Goal: Task Accomplishment & Management: Use online tool/utility

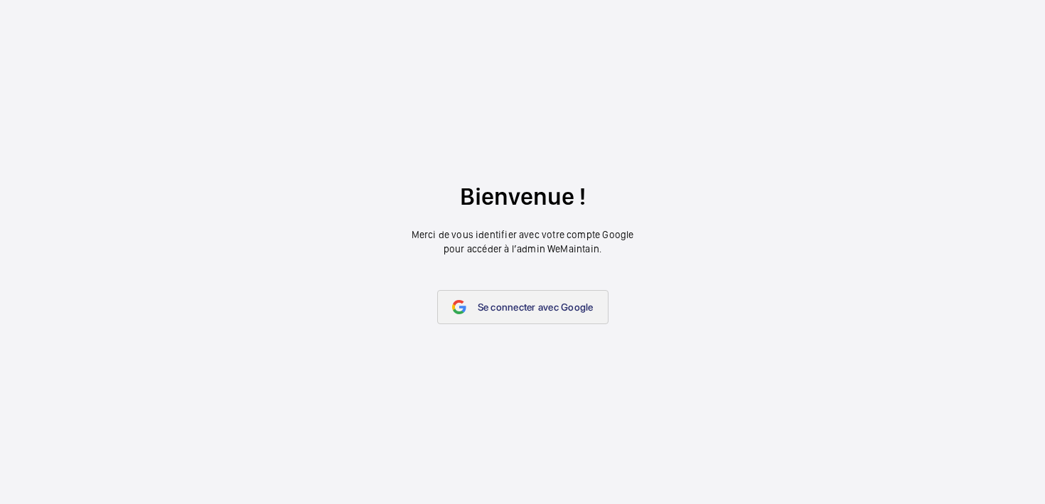
click at [535, 321] on link "Se connecter avec Google" at bounding box center [522, 307] width 171 height 34
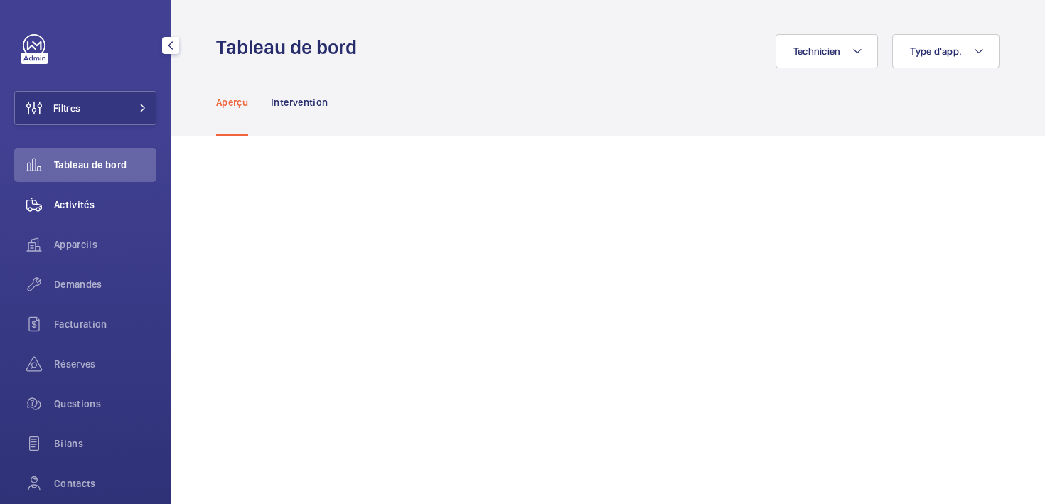
click at [57, 212] on div "Activités" at bounding box center [85, 205] width 142 height 34
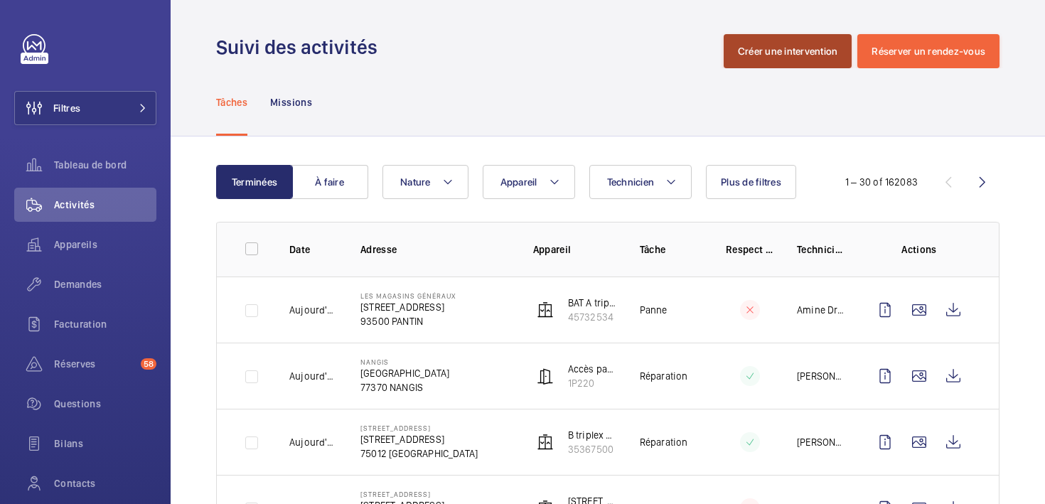
click at [791, 57] on button "Créer une intervention" at bounding box center [787, 51] width 129 height 34
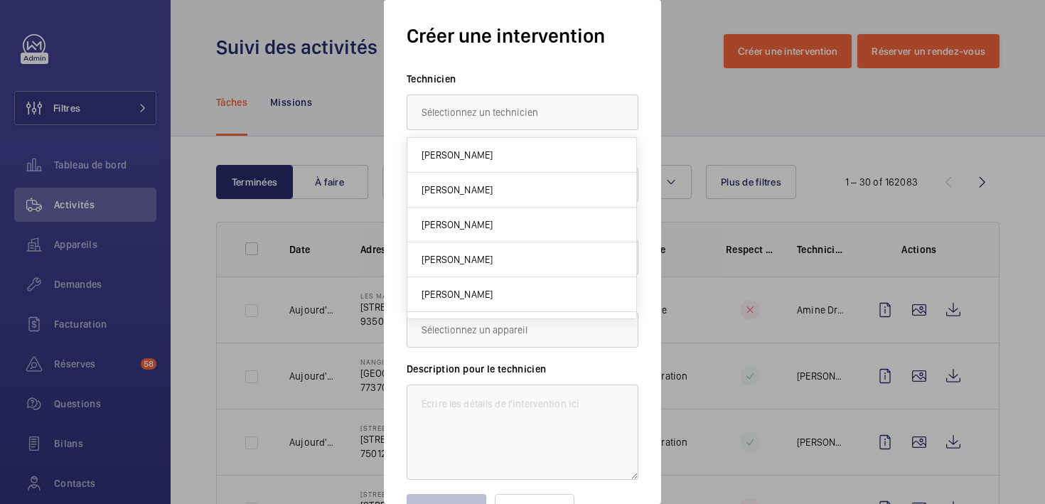
click at [716, 120] on div at bounding box center [522, 252] width 1045 height 504
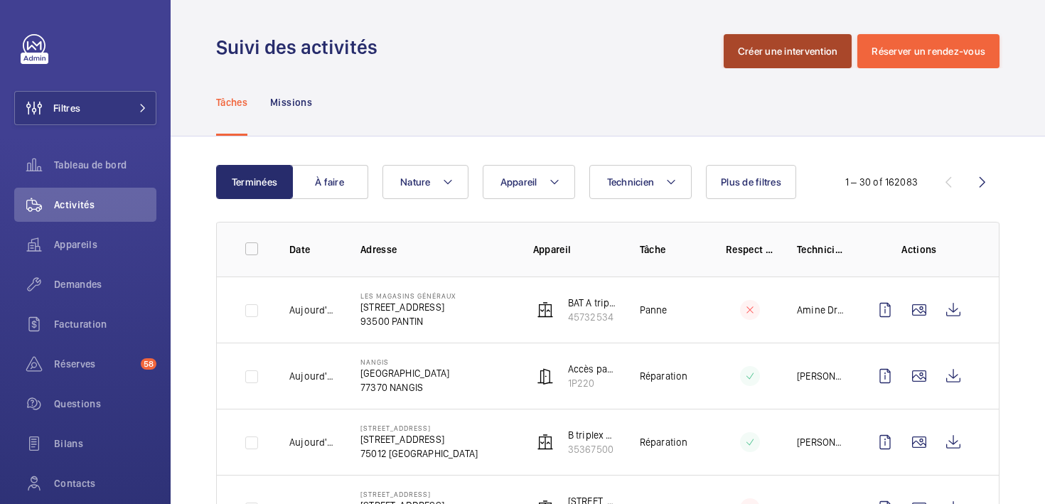
click at [787, 52] on button "Créer une intervention" at bounding box center [787, 51] width 129 height 34
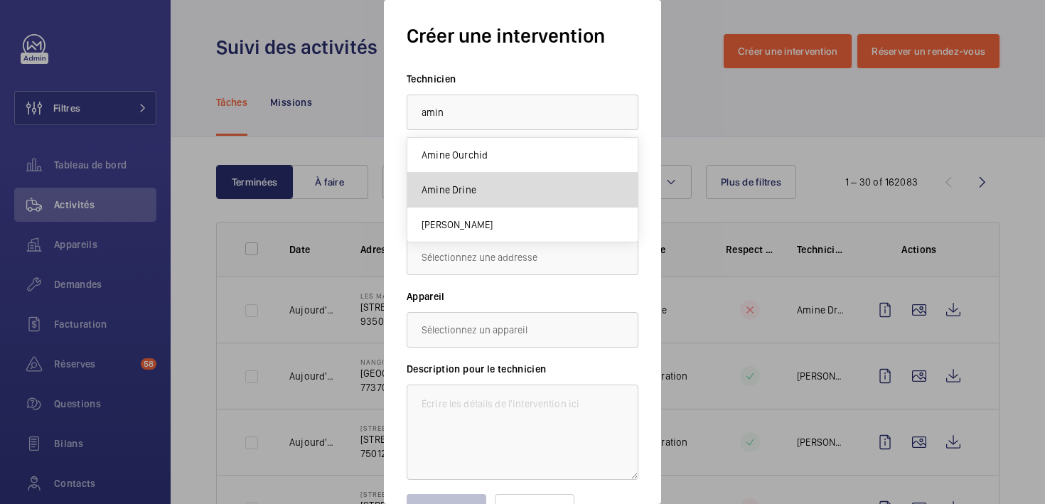
click at [440, 190] on span "Amine Drine" at bounding box center [448, 190] width 55 height 14
type input "Amine Drine"
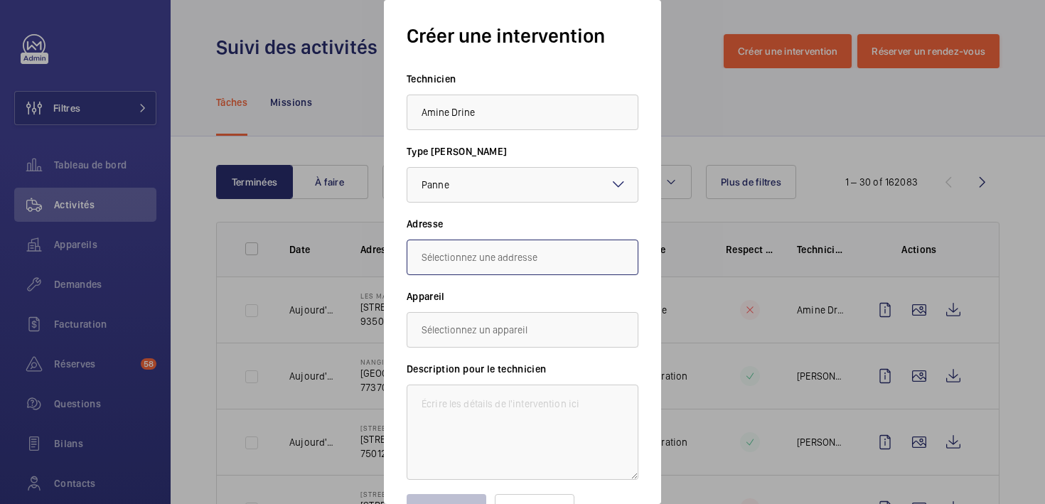
click at [444, 262] on input "text" at bounding box center [523, 258] width 232 height 36
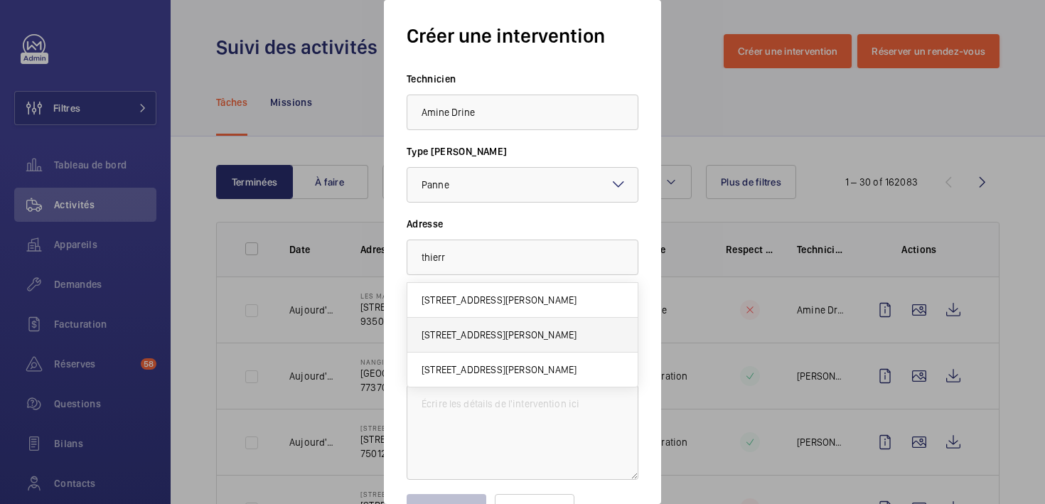
click at [459, 328] on span "[STREET_ADDRESS][PERSON_NAME]" at bounding box center [498, 335] width 155 height 14
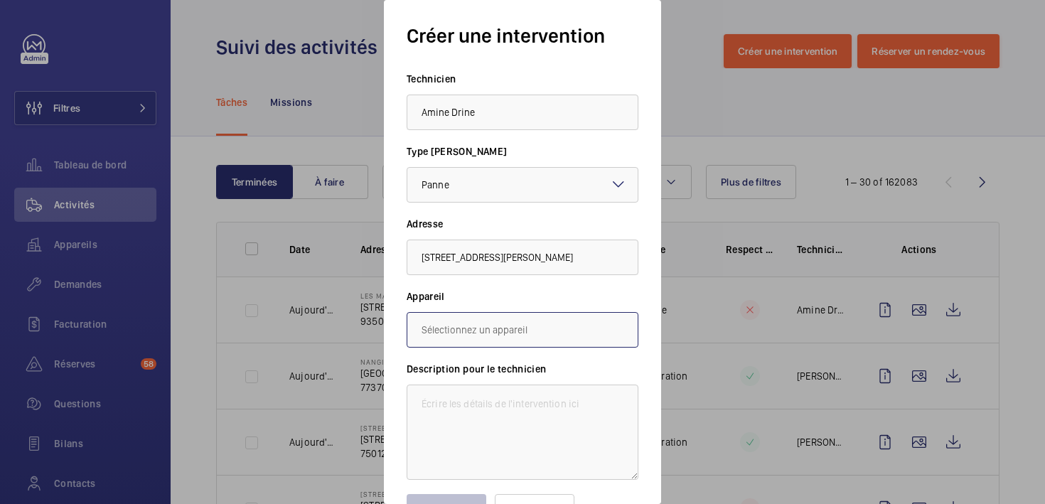
click at [435, 329] on input "text" at bounding box center [523, 330] width 232 height 36
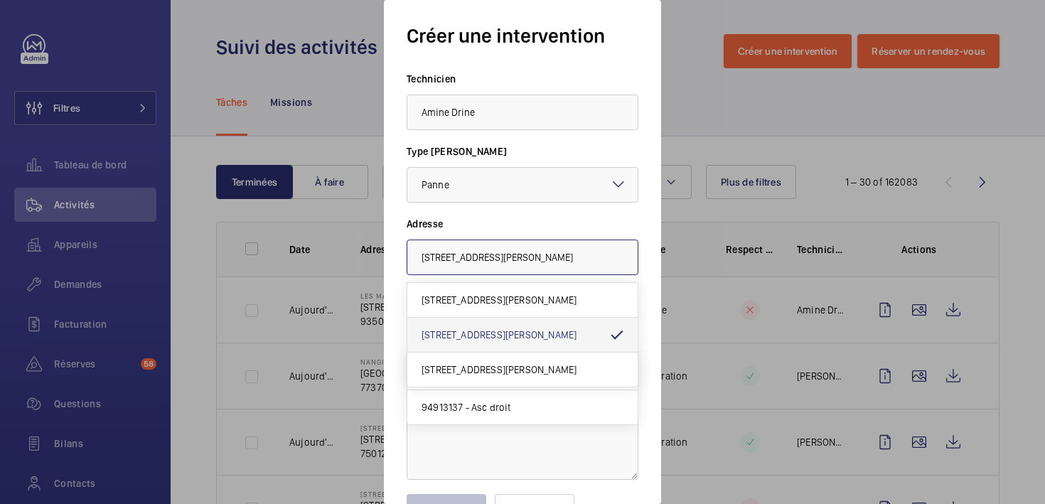
click at [468, 257] on input "[STREET_ADDRESS][PERSON_NAME]" at bounding box center [523, 258] width 232 height 36
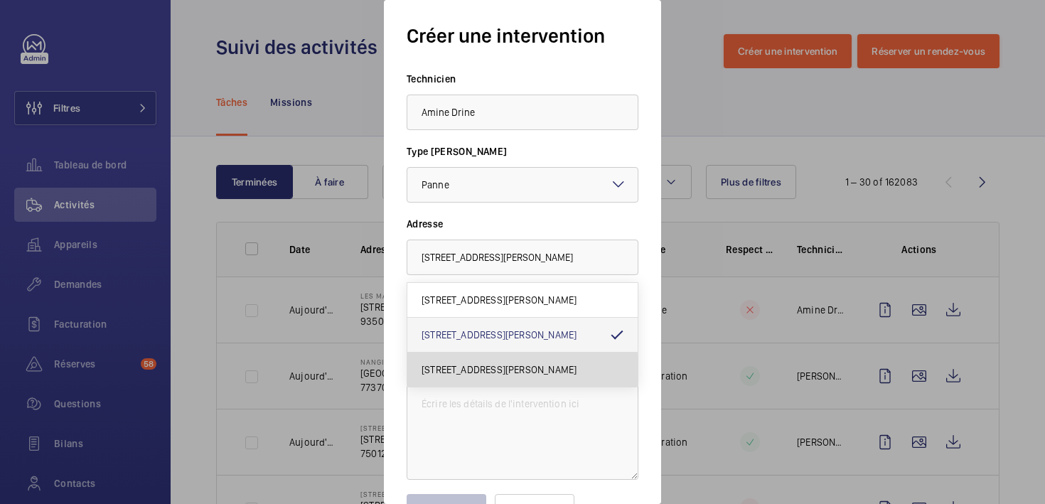
click at [448, 372] on span "[STREET_ADDRESS][PERSON_NAME]" at bounding box center [498, 369] width 155 height 14
type input "[STREET_ADDRESS][PERSON_NAME]"
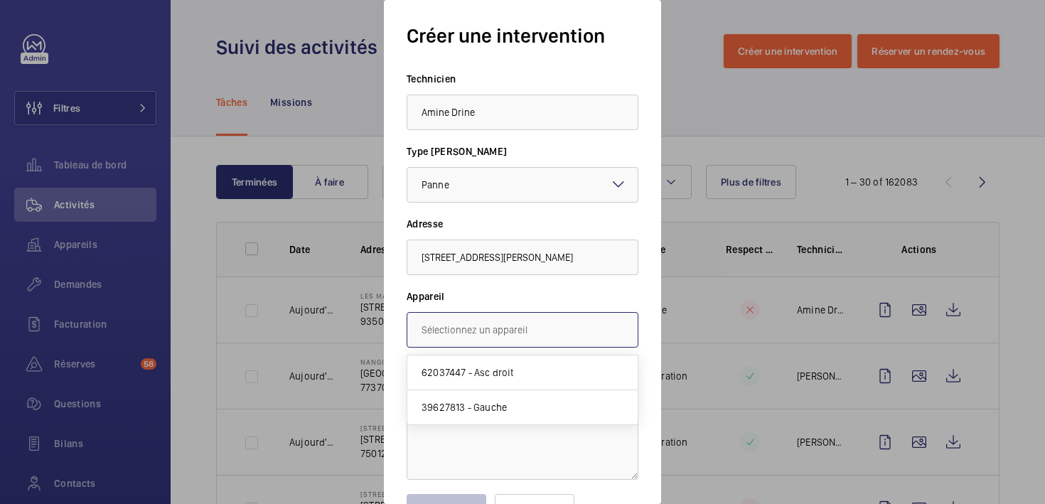
click at [468, 328] on input "text" at bounding box center [523, 330] width 232 height 36
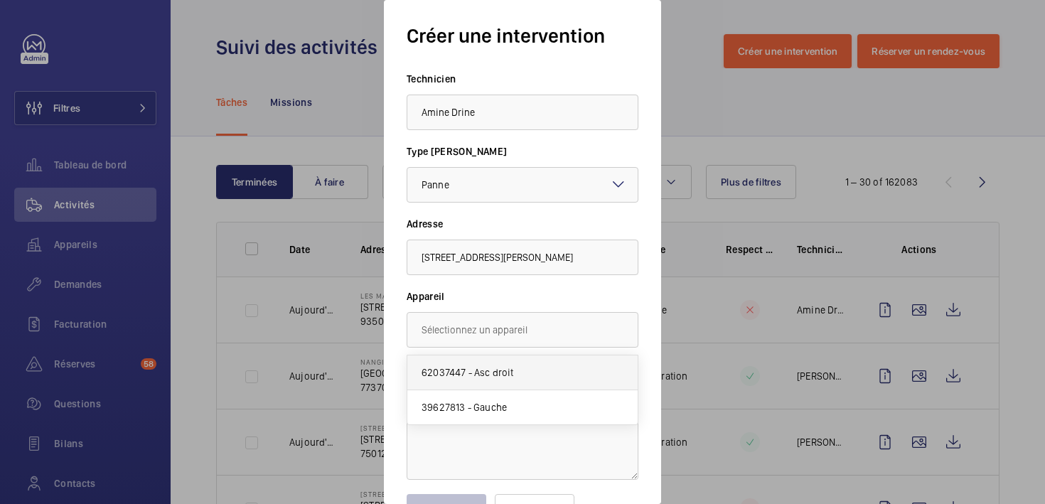
click at [464, 365] on mat-option "62037447 - Asc droit" at bounding box center [522, 372] width 230 height 35
type input "62037447 - Asc droit"
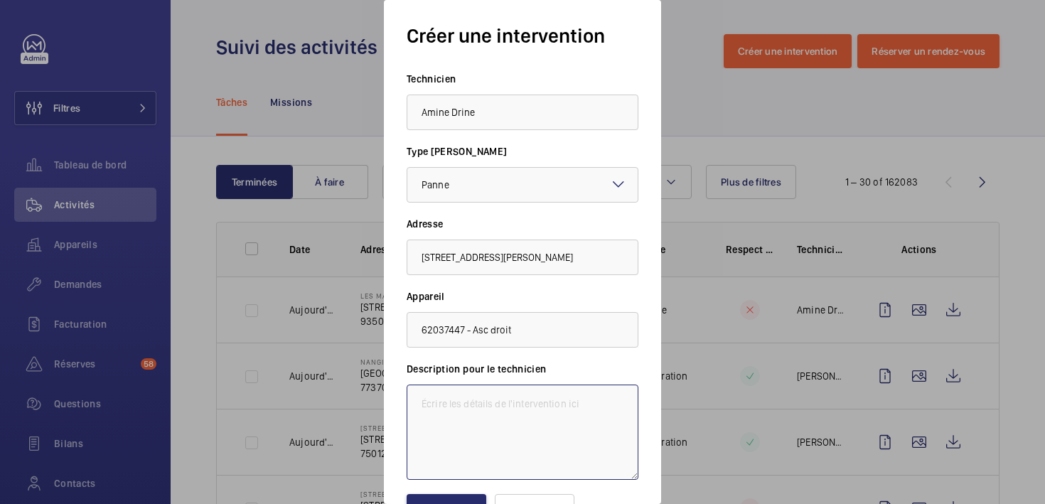
click at [454, 403] on textarea at bounding box center [523, 431] width 232 height 95
click at [424, 499] on button "Valider" at bounding box center [447, 511] width 80 height 34
